Goal: Task Accomplishment & Management: Manage account settings

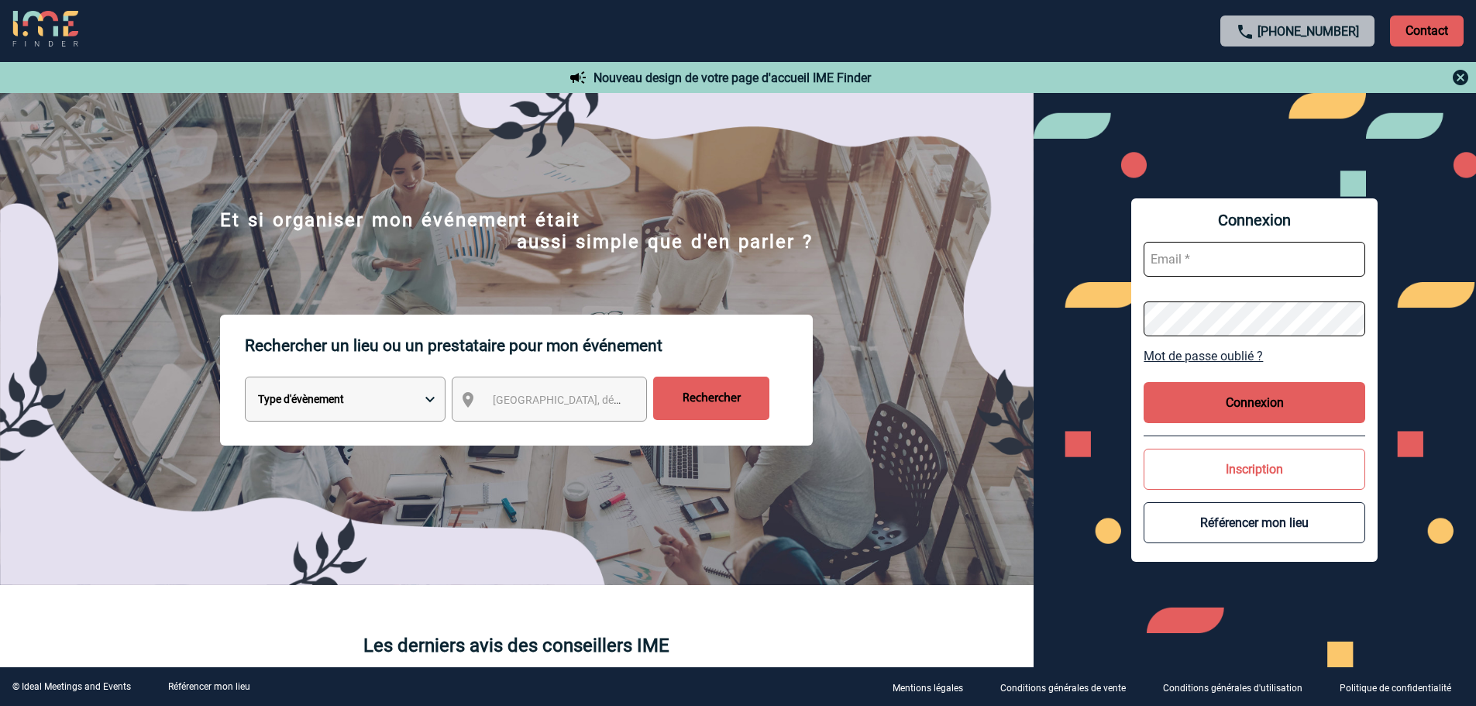
type input "[EMAIL_ADDRESS][DOMAIN_NAME]"
click at [1208, 394] on button "Connexion" at bounding box center [1255, 402] width 222 height 41
click at [1231, 398] on button "Connexion" at bounding box center [1255, 402] width 222 height 41
click at [1228, 401] on button "Connexion" at bounding box center [1255, 402] width 222 height 41
click at [1270, 404] on button "Connexion" at bounding box center [1255, 402] width 222 height 41
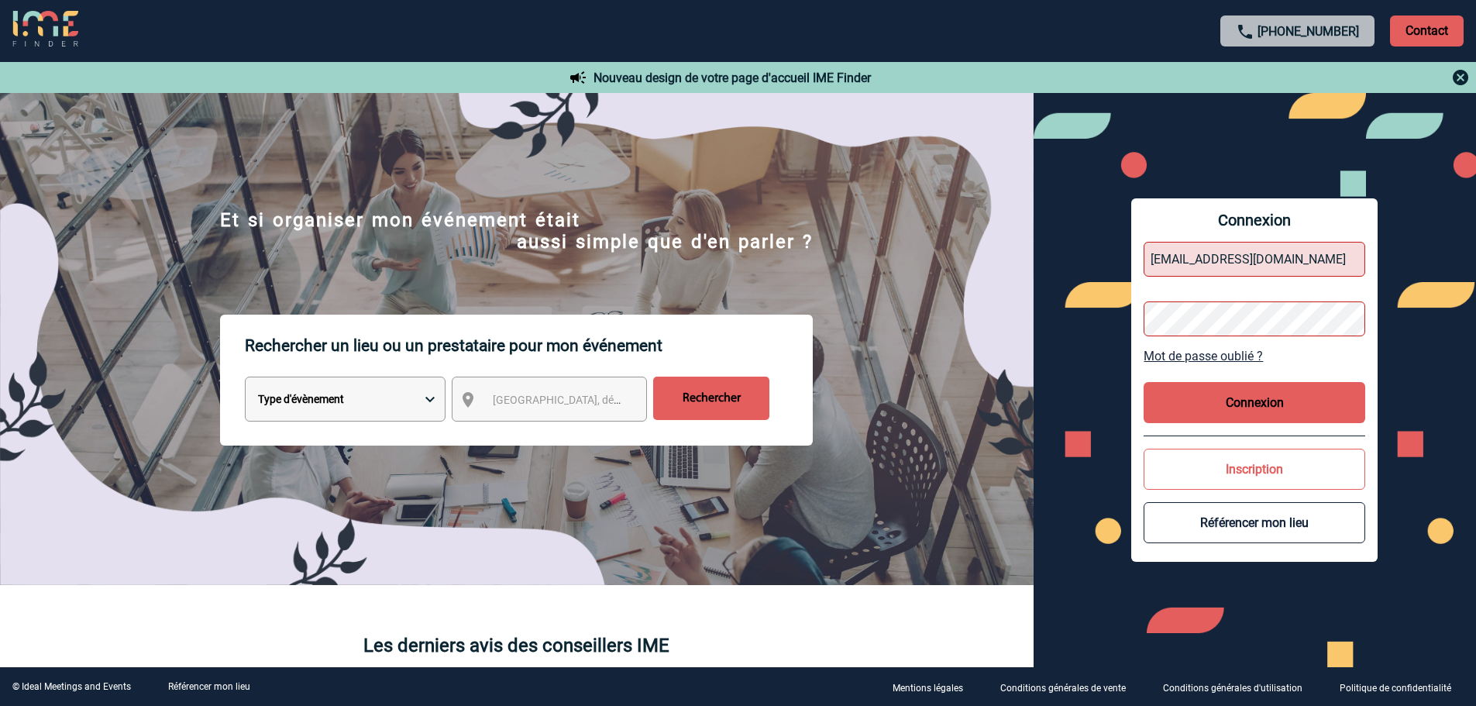
click at [1270, 404] on button "Connexion" at bounding box center [1255, 402] width 222 height 41
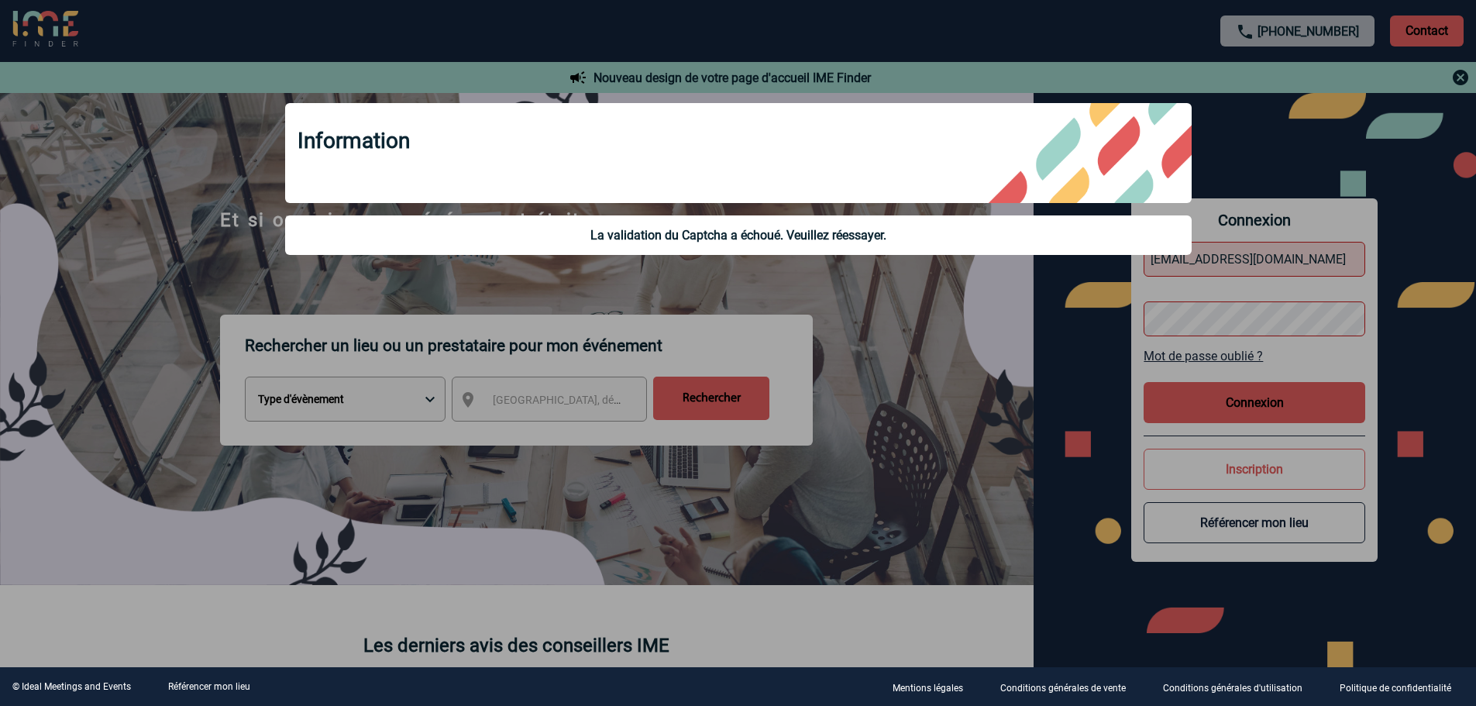
click at [1228, 291] on div at bounding box center [738, 353] width 1476 height 706
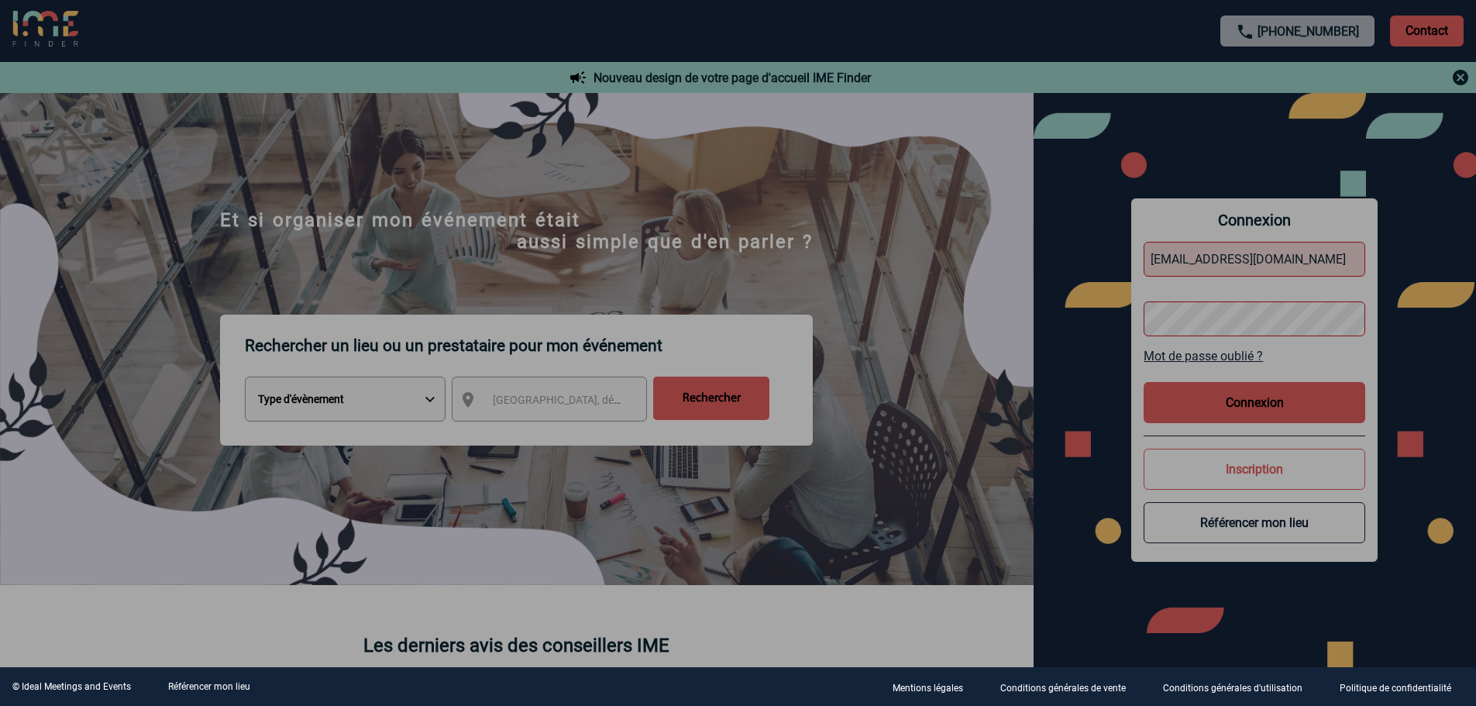
click at [1294, 241] on div at bounding box center [738, 353] width 1476 height 706
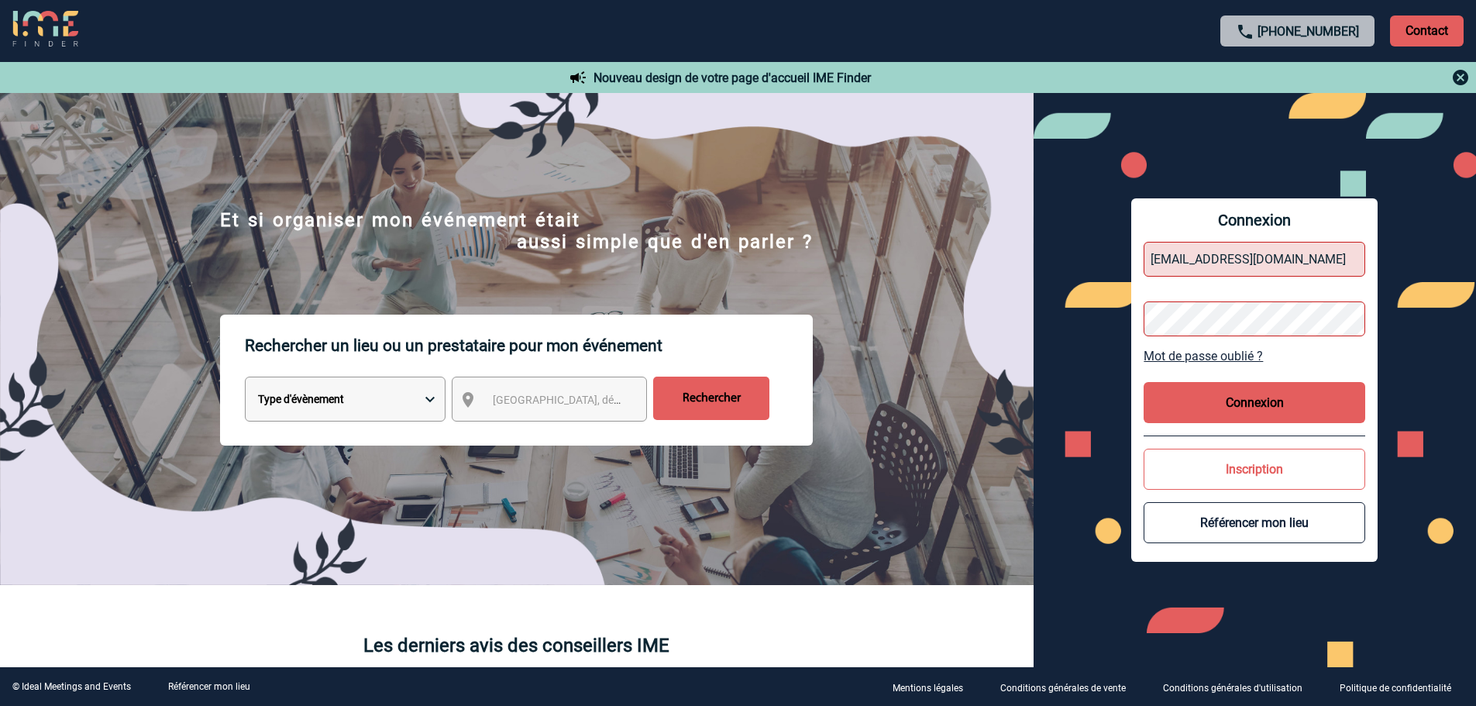
click at [1227, 397] on button "Connexion" at bounding box center [1255, 402] width 222 height 41
type input "[EMAIL_ADDRESS][DOMAIN_NAME]"
click at [1229, 397] on button "Connexion" at bounding box center [1255, 402] width 222 height 41
click at [1107, 296] on div "Connexion [EMAIL_ADDRESS][DOMAIN_NAME] Mot de passe oublié ? Connexion Inscript…" at bounding box center [1255, 380] width 443 height 574
click at [1234, 400] on button "Connexion" at bounding box center [1255, 402] width 222 height 41
